Goal: Transaction & Acquisition: Purchase product/service

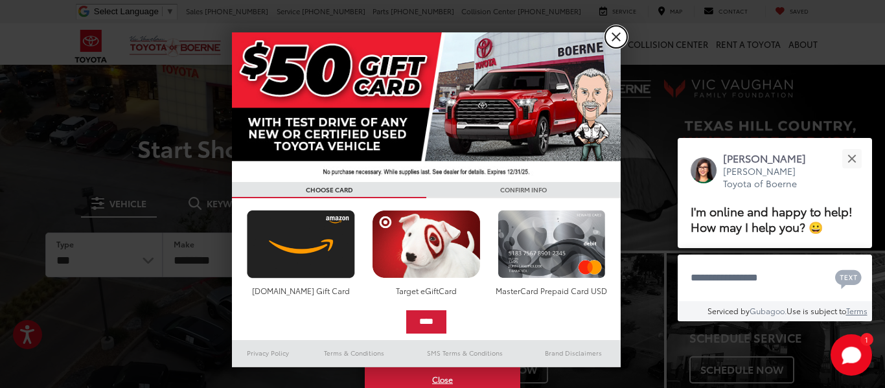
click at [614, 42] on link "X" at bounding box center [616, 37] width 22 height 22
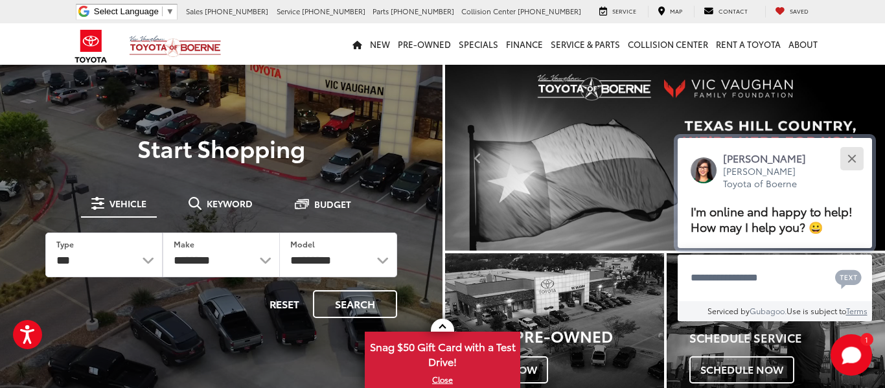
click at [852, 160] on div "Close" at bounding box center [851, 158] width 8 height 8
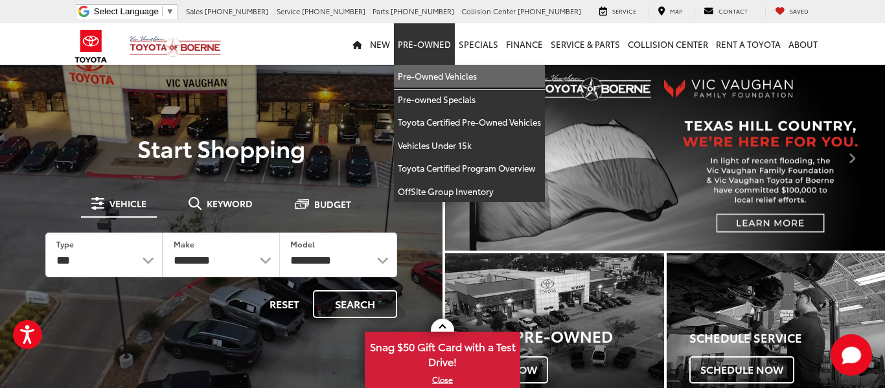
click at [431, 77] on link "Pre-Owned Vehicles" at bounding box center [469, 76] width 151 height 23
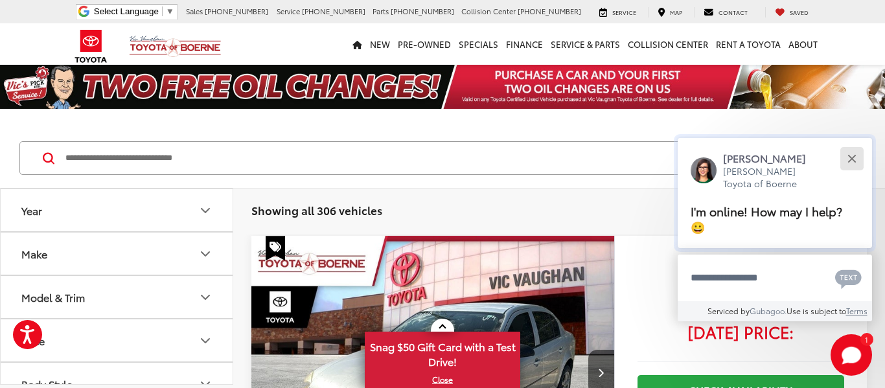
click at [857, 158] on button "Close" at bounding box center [852, 158] width 28 height 28
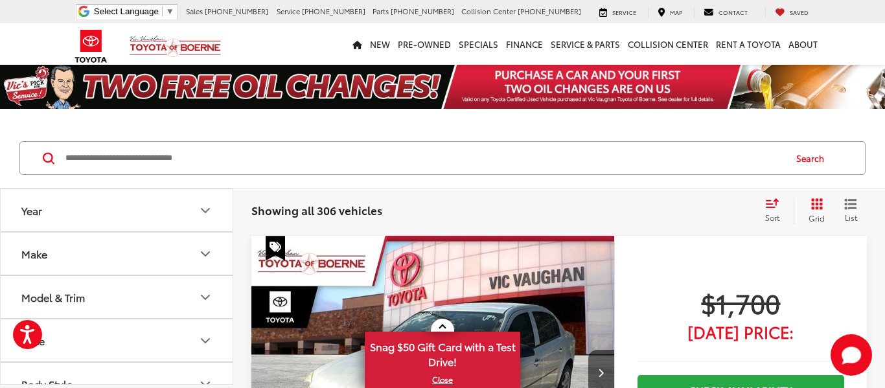
click at [816, 203] on icon "Grid View" at bounding box center [817, 204] width 12 height 12
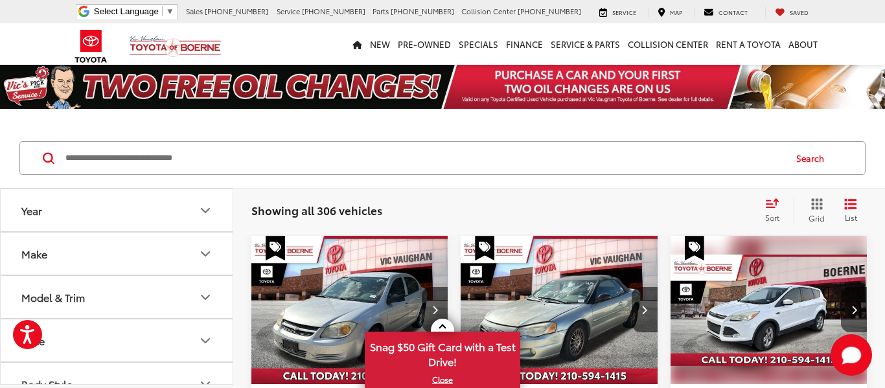
click at [128, 156] on input "Search by Make, Model, or Keyword" at bounding box center [424, 158] width 720 height 31
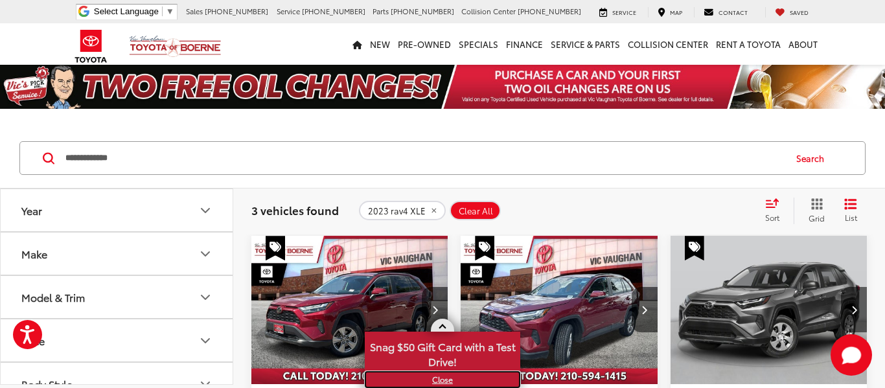
click at [441, 380] on link "X" at bounding box center [442, 379] width 153 height 14
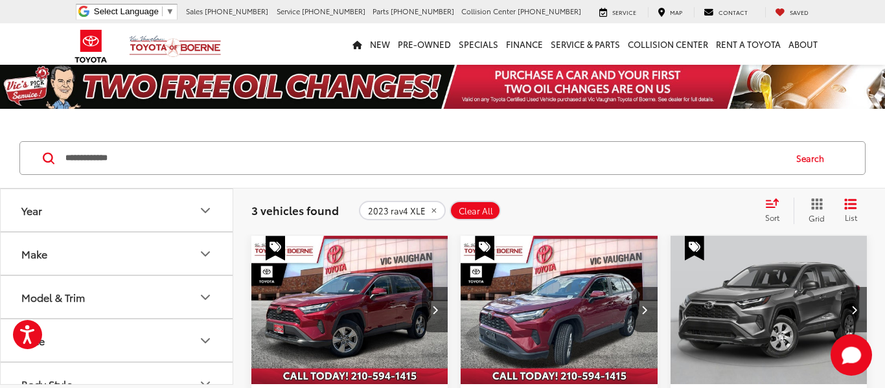
click at [773, 202] on icon "Select sort value" at bounding box center [772, 203] width 14 height 10
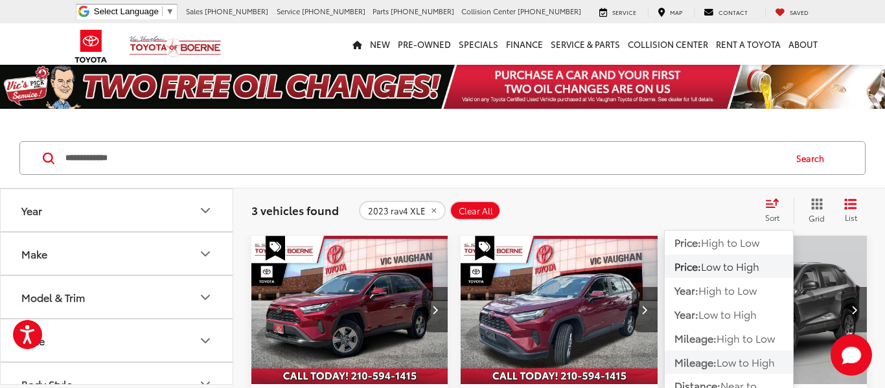
click at [735, 361] on span "Low to High" at bounding box center [745, 361] width 58 height 15
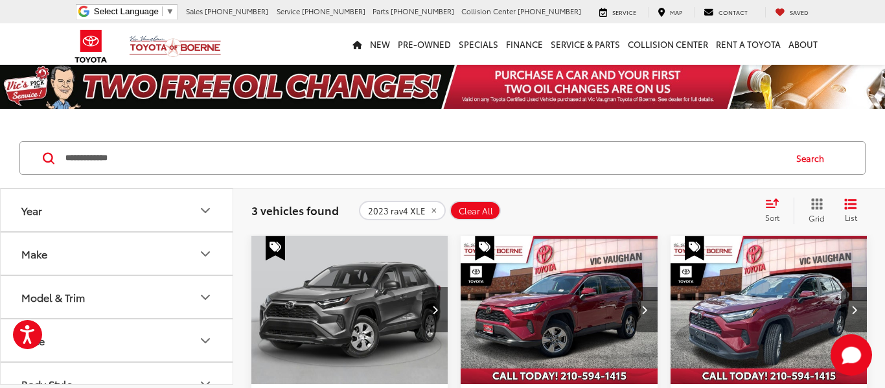
click at [622, 201] on div "2023 rav4 XLE Clear All + 0" at bounding box center [556, 210] width 394 height 19
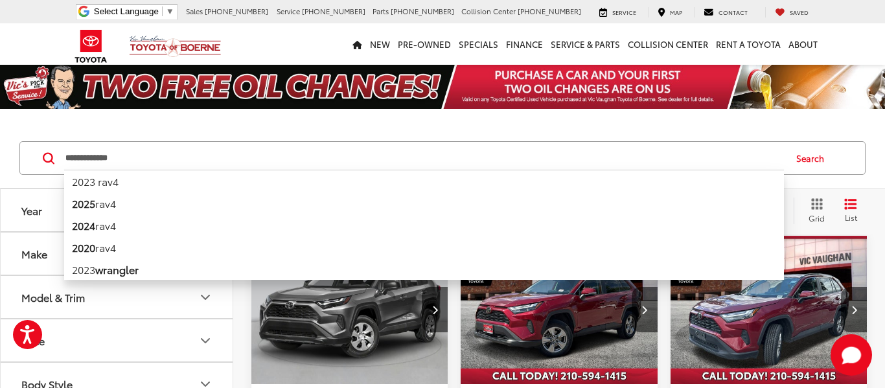
drag, startPoint x: 89, startPoint y: 160, endPoint x: 36, endPoint y: 150, distance: 53.5
click at [36, 150] on div "**********" at bounding box center [442, 158] width 846 height 34
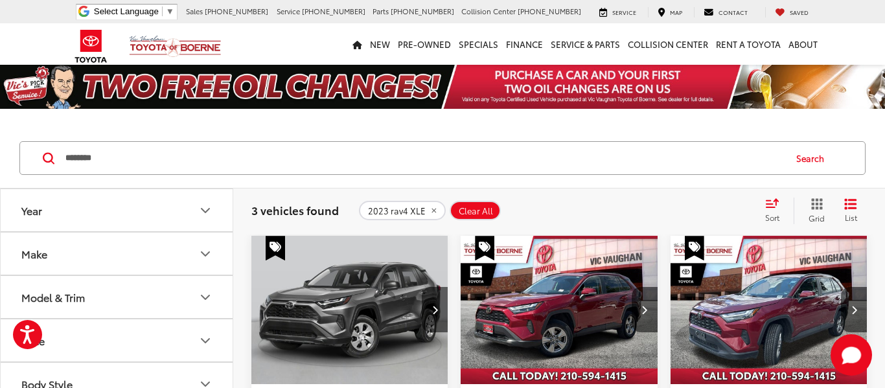
type input "********"
click at [310, 183] on div "******** ******** Search" at bounding box center [442, 158] width 885 height 60
click at [813, 157] on button "Search" at bounding box center [813, 158] width 59 height 32
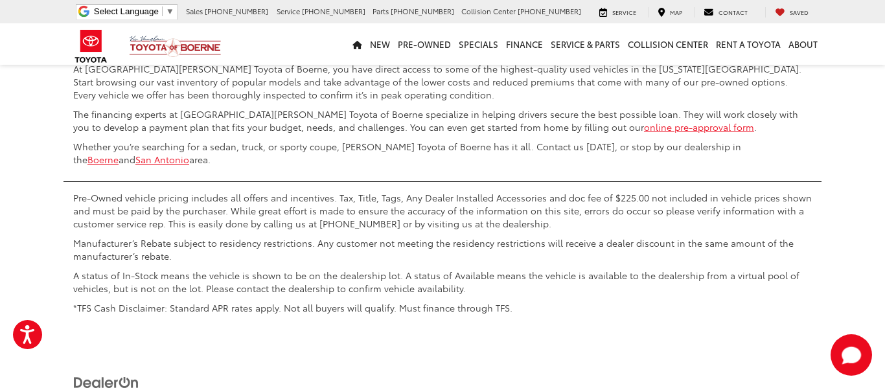
scroll to position [3058, 0]
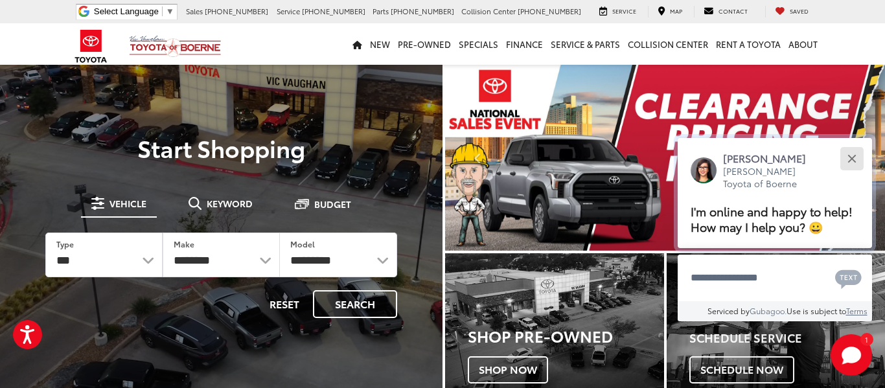
click at [846, 155] on button "Close" at bounding box center [852, 158] width 28 height 28
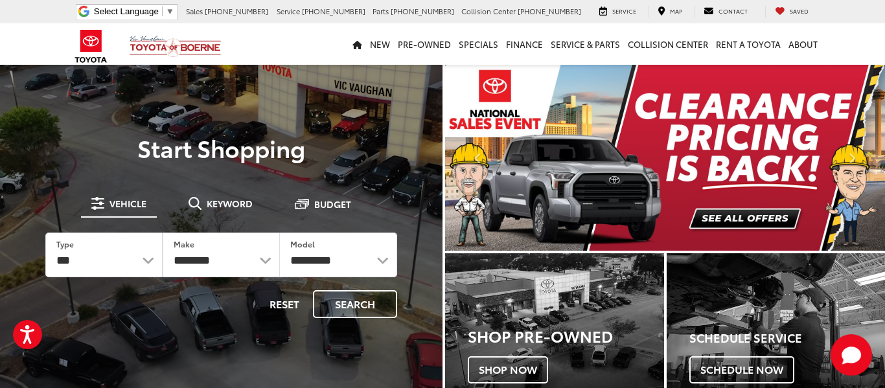
click at [762, 220] on img "carousel slide number 1 of 2" at bounding box center [665, 158] width 440 height 186
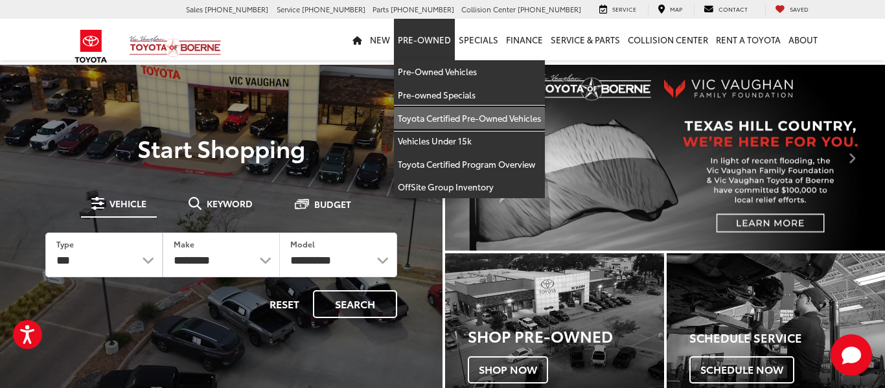
click at [450, 120] on link "Toyota Certified Pre-Owned Vehicles" at bounding box center [469, 118] width 151 height 23
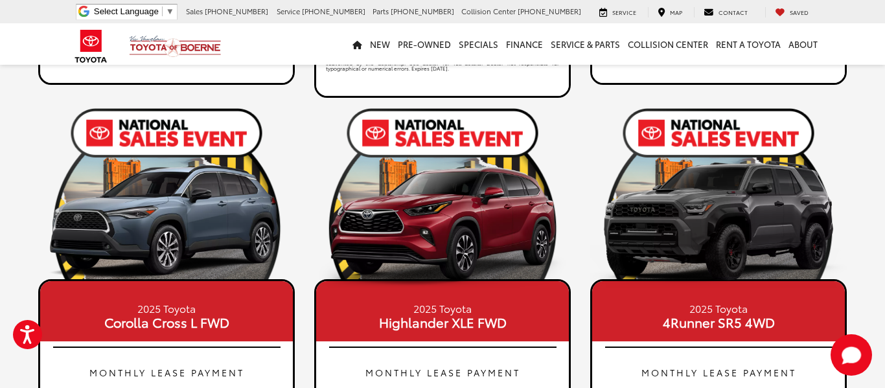
scroll to position [596, 0]
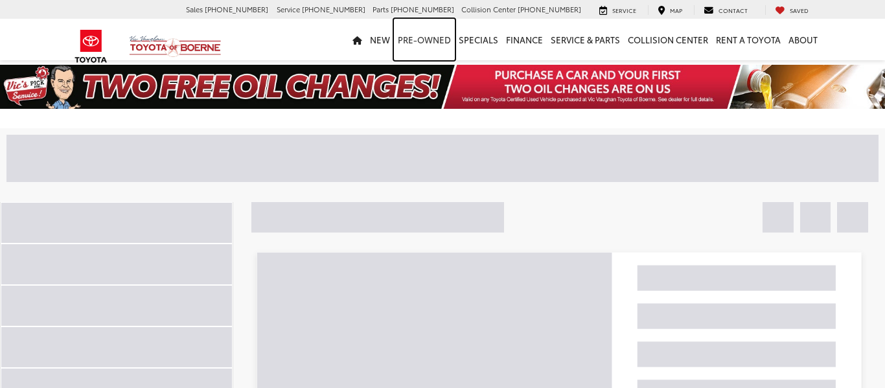
click at [435, 38] on link "Pre-Owned" at bounding box center [424, 39] width 61 height 41
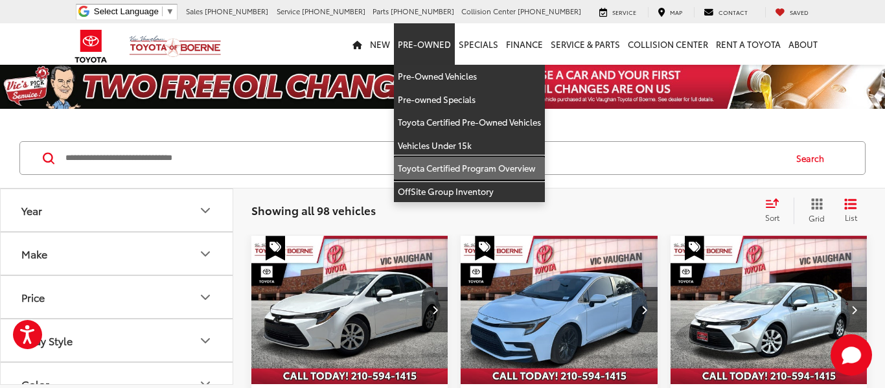
click at [463, 170] on link "Toyota Certified Program Overview" at bounding box center [469, 168] width 151 height 23
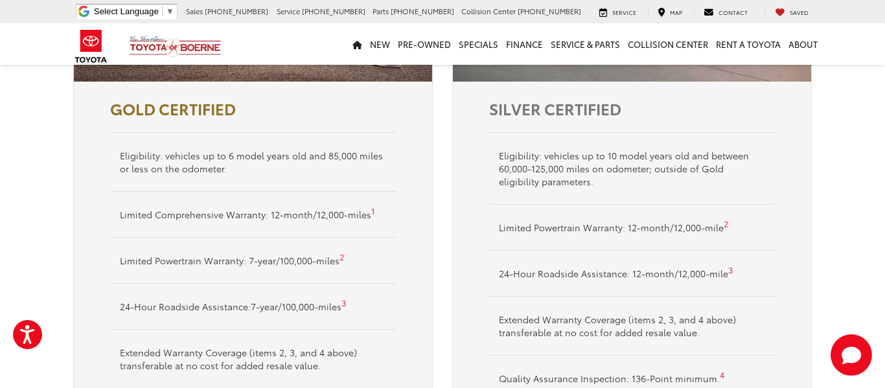
scroll to position [795, 0]
